Goal: Task Accomplishment & Management: Use online tool/utility

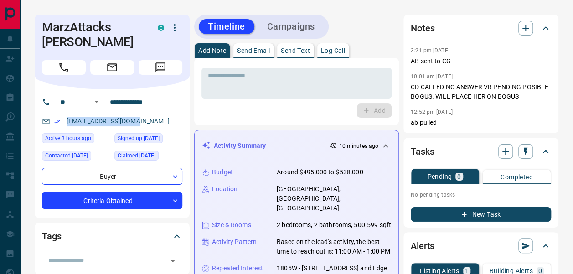
drag, startPoint x: 142, startPoint y: 122, endPoint x: 64, endPoint y: 119, distance: 77.5
click at [64, 119] on div "[EMAIL_ADDRESS][DOMAIN_NAME]" at bounding box center [112, 121] width 140 height 15
copy link "[EMAIL_ADDRESS][DOMAIN_NAME]"
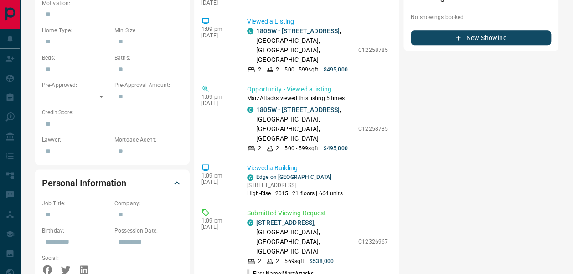
scroll to position [399, 0]
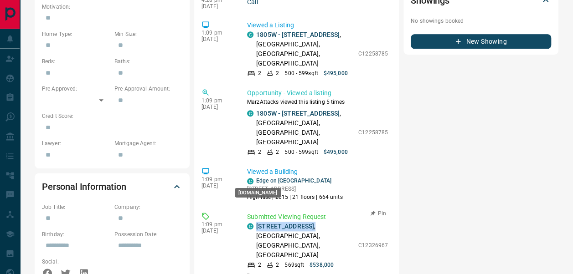
drag, startPoint x: 323, startPoint y: 178, endPoint x: 252, endPoint y: 178, distance: 70.2
click at [252, 222] on div "C [STREET_ADDRESS]" at bounding box center [300, 241] width 107 height 38
copy p "[STREET_ADDRESS] ,"
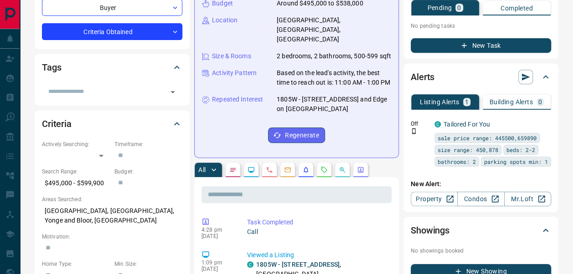
scroll to position [0, 0]
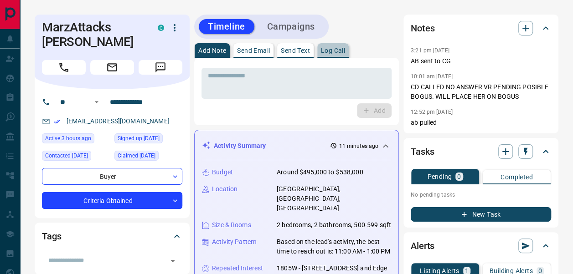
click at [337, 54] on p "Log Call" at bounding box center [333, 50] width 24 height 6
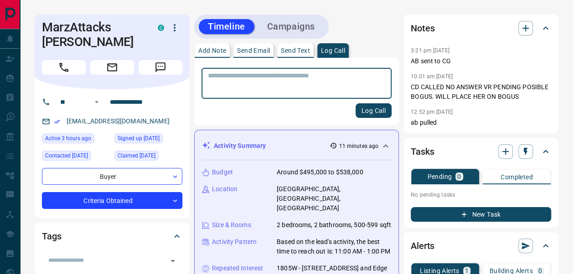
click at [350, 92] on textarea at bounding box center [296, 83] width 177 height 23
type textarea "**********"
click at [376, 112] on button "Log Call" at bounding box center [373, 110] width 36 height 15
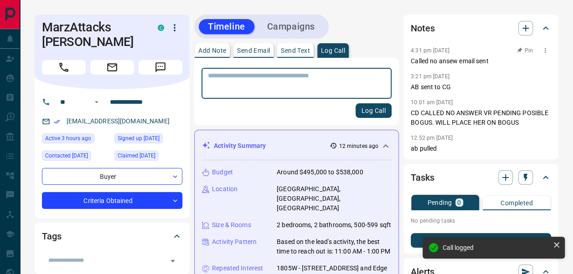
click at [524, 51] on button "Pin" at bounding box center [525, 50] width 26 height 8
